Goal: Find specific page/section: Find specific page/section

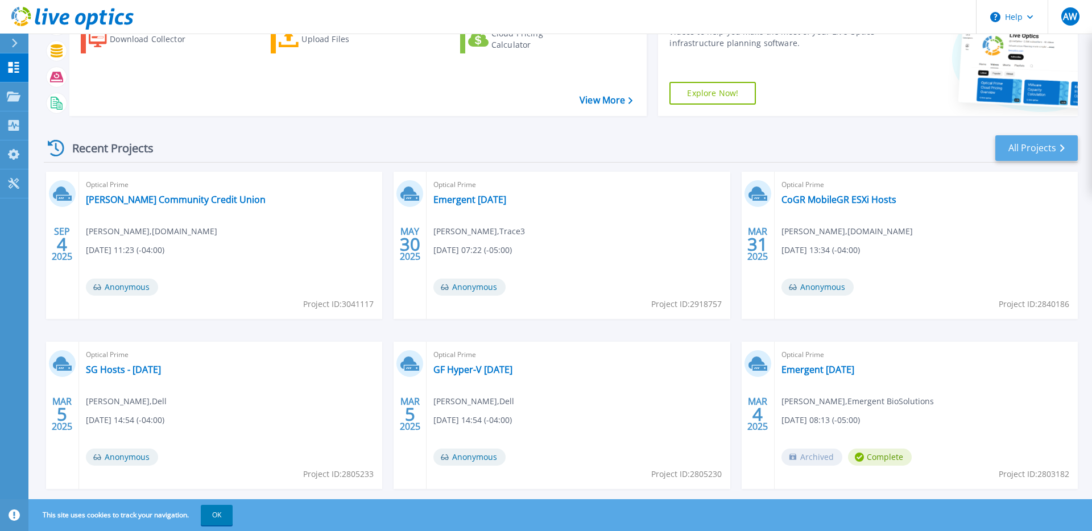
scroll to position [99, 0]
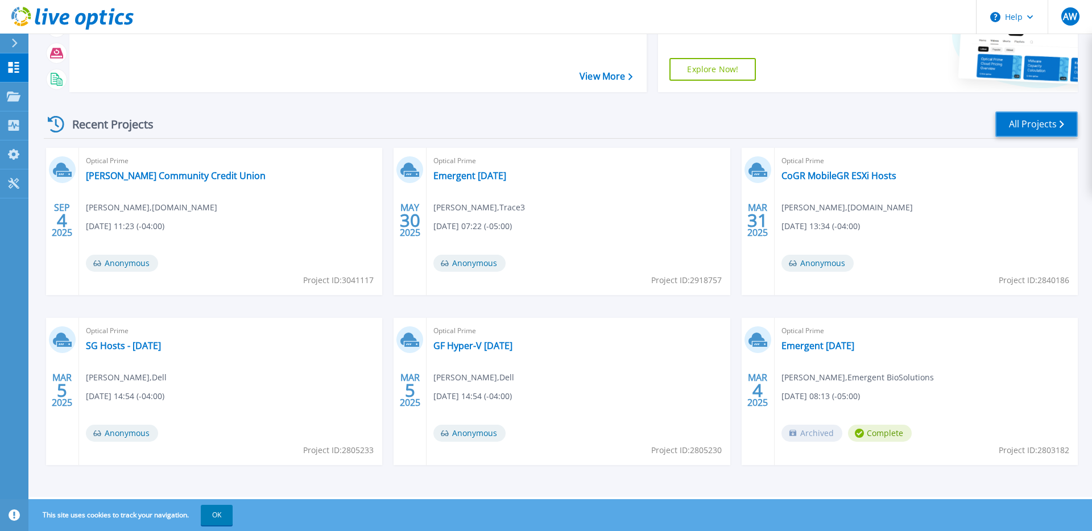
click at [1027, 125] on link "All Projects" at bounding box center [1036, 124] width 82 height 26
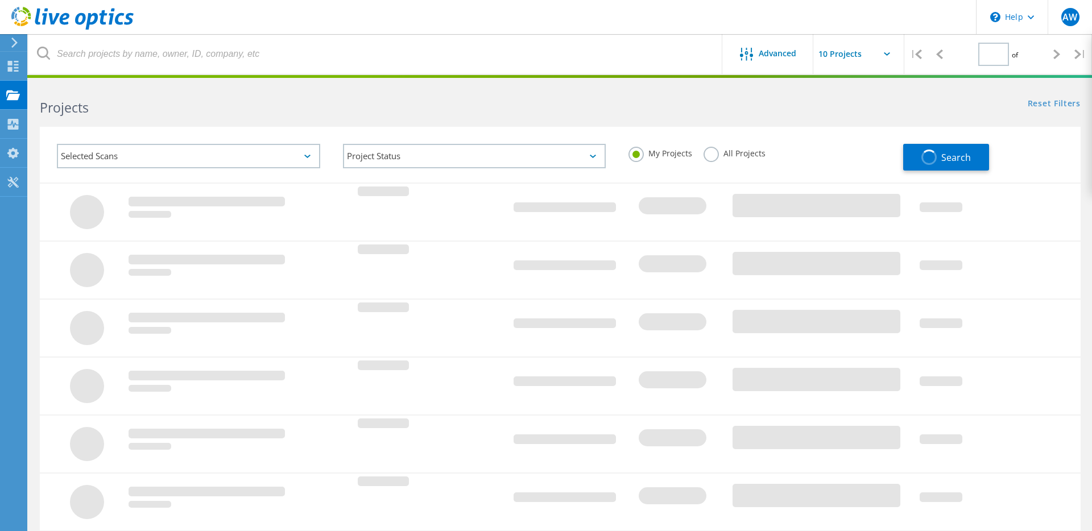
type input "1"
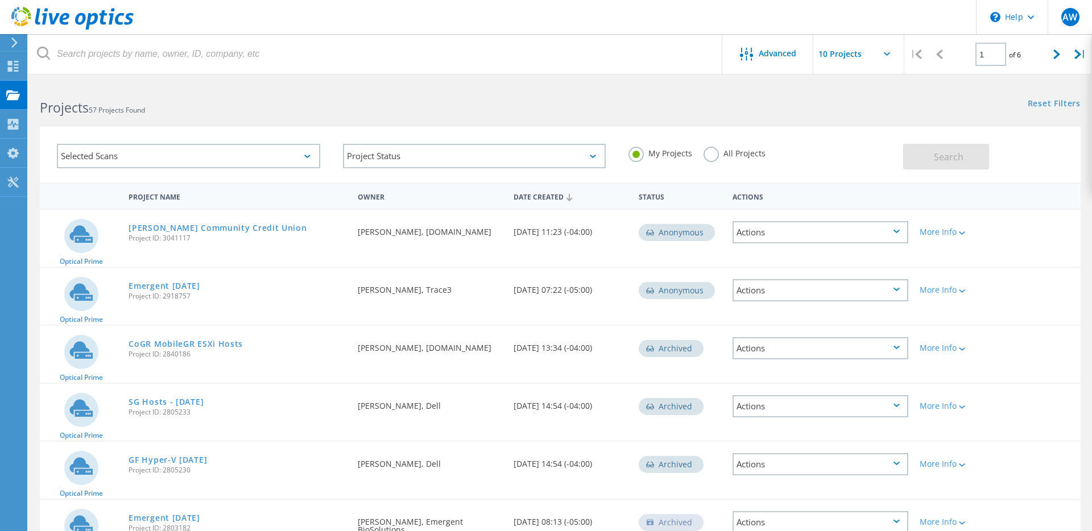
scroll to position [3, 0]
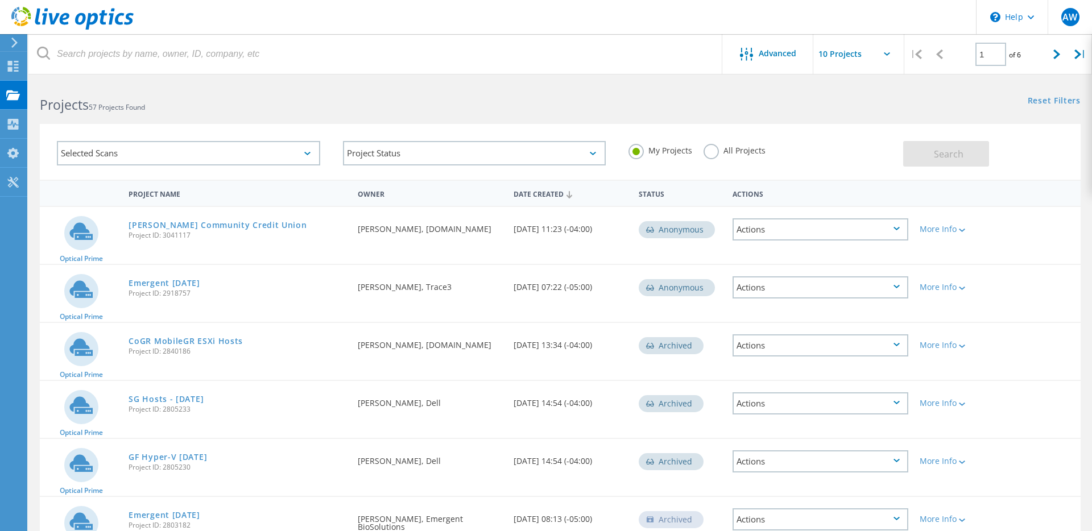
click at [711, 152] on label "All Projects" at bounding box center [734, 149] width 62 height 11
click at [0, 0] on input "All Projects" at bounding box center [0, 0] width 0 height 0
click at [967, 156] on button "Search" at bounding box center [946, 154] width 86 height 26
